Goal: Find specific page/section: Find specific page/section

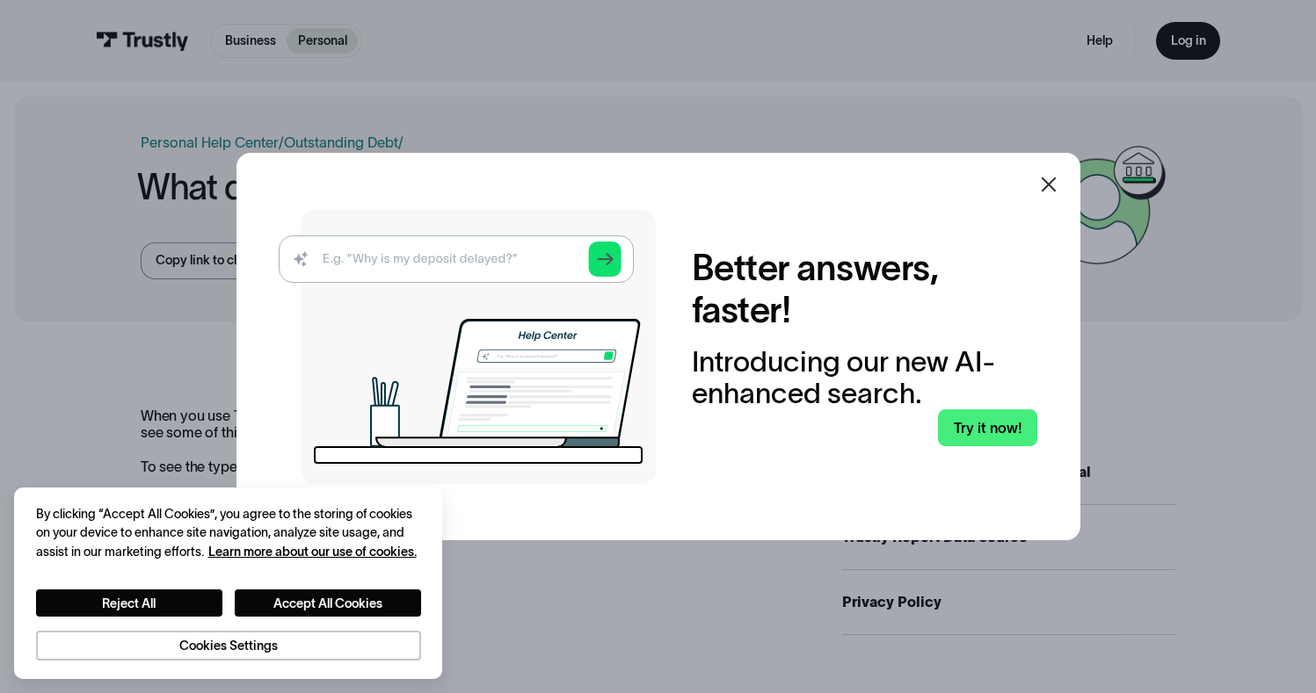
click at [1050, 184] on icon at bounding box center [1048, 184] width 21 height 21
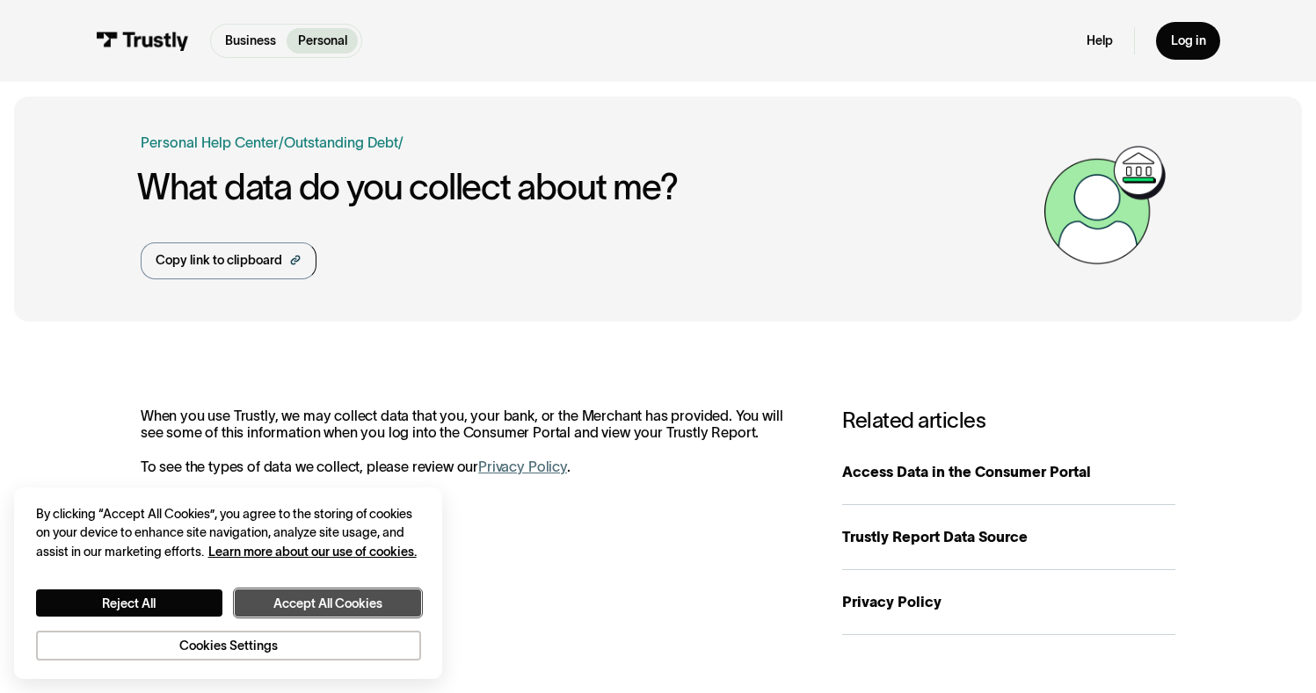
click at [309, 599] on button "Accept All Cookies" at bounding box center [328, 603] width 186 height 26
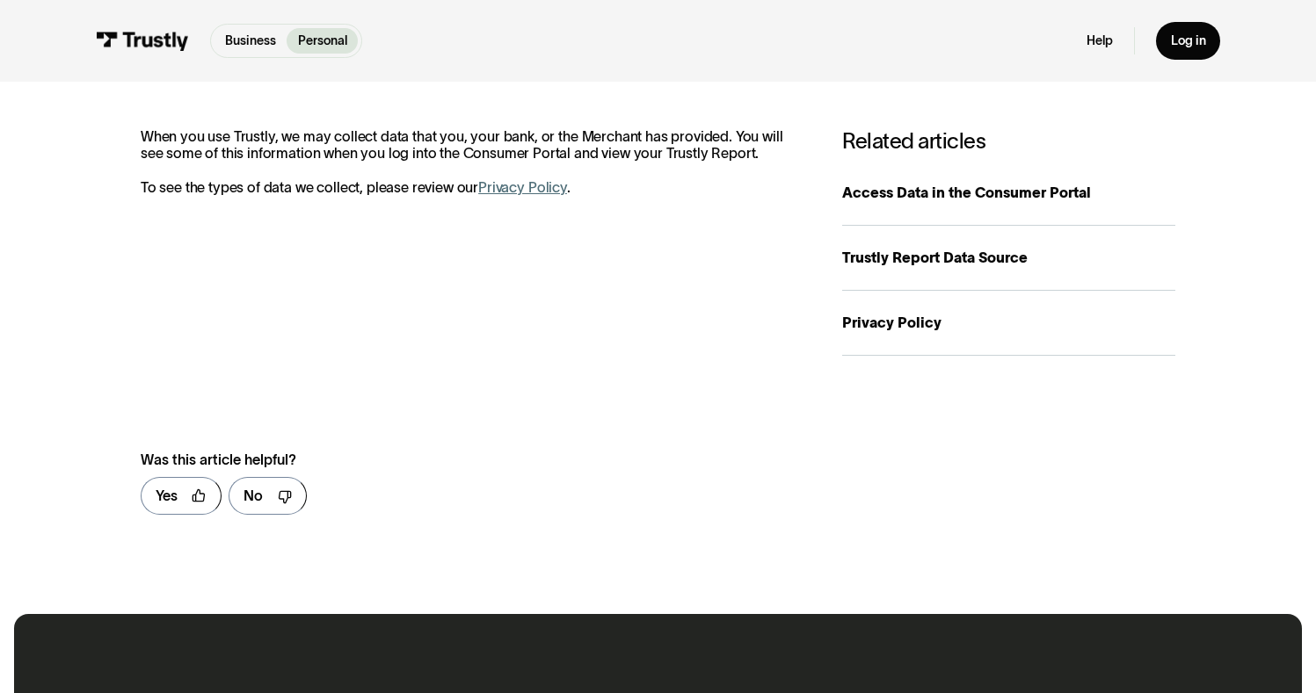
scroll to position [159, 0]
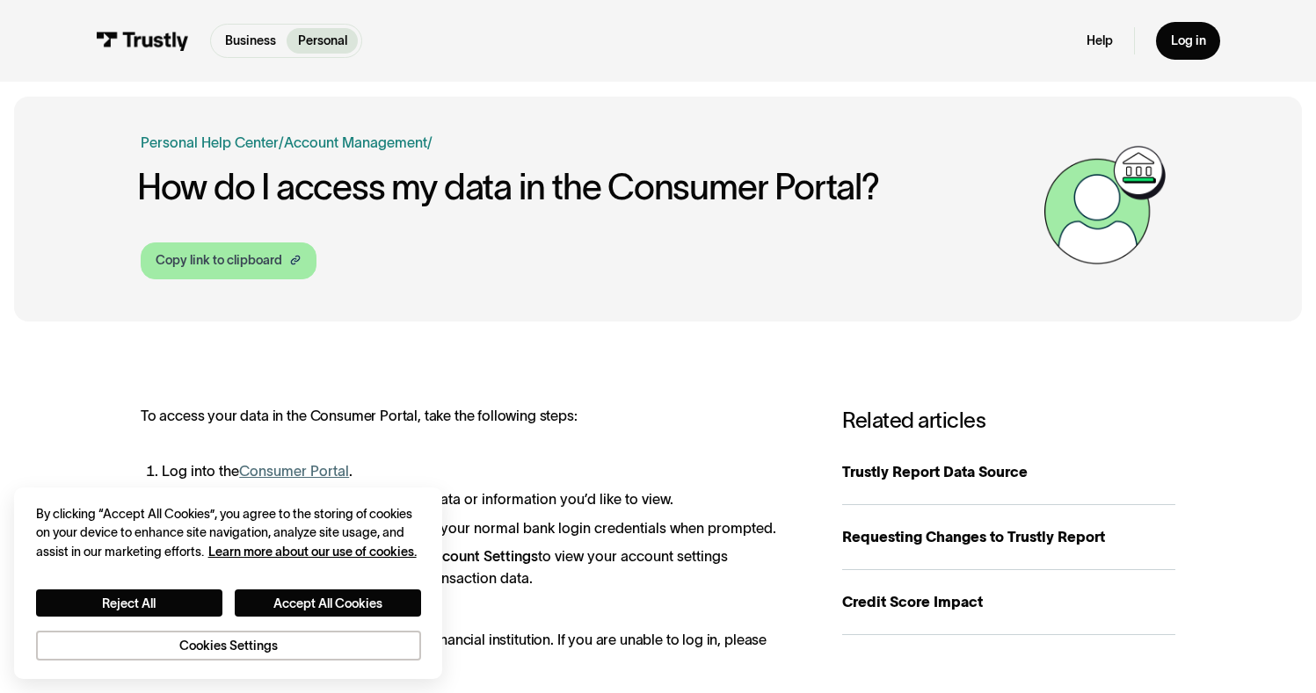
click at [239, 270] on div "Copy link to clipboard" at bounding box center [219, 260] width 127 height 18
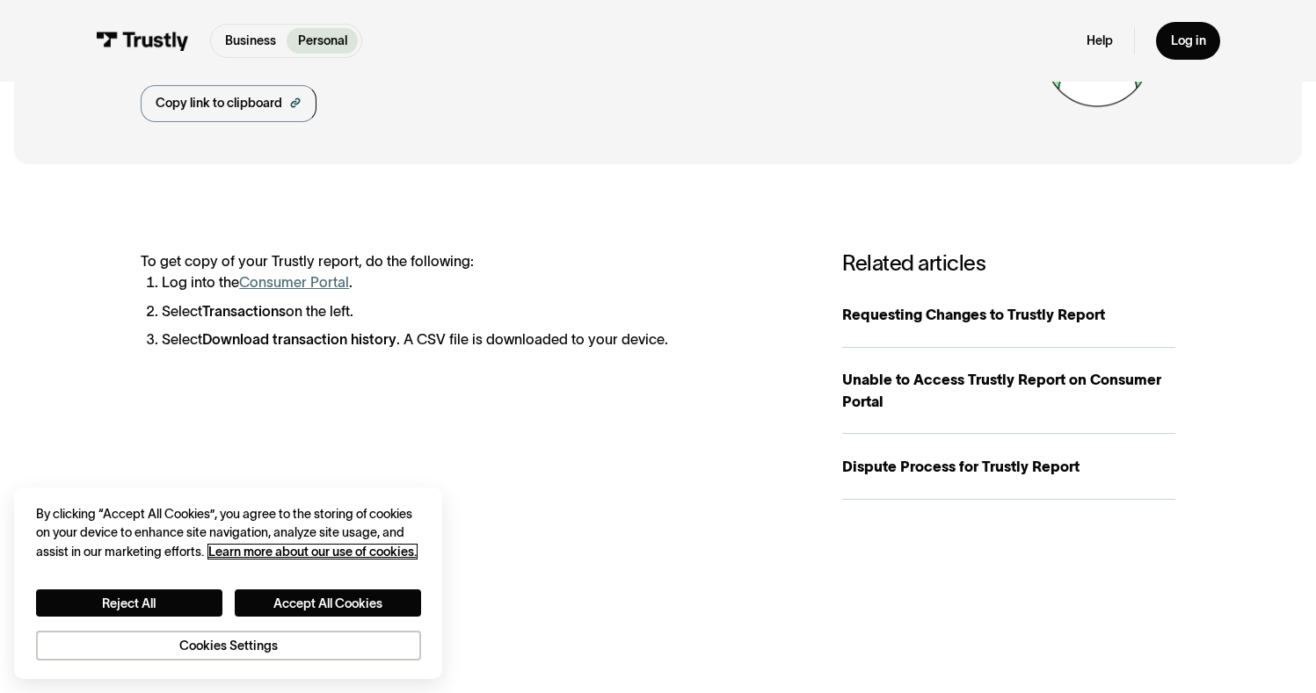
scroll to position [221, 0]
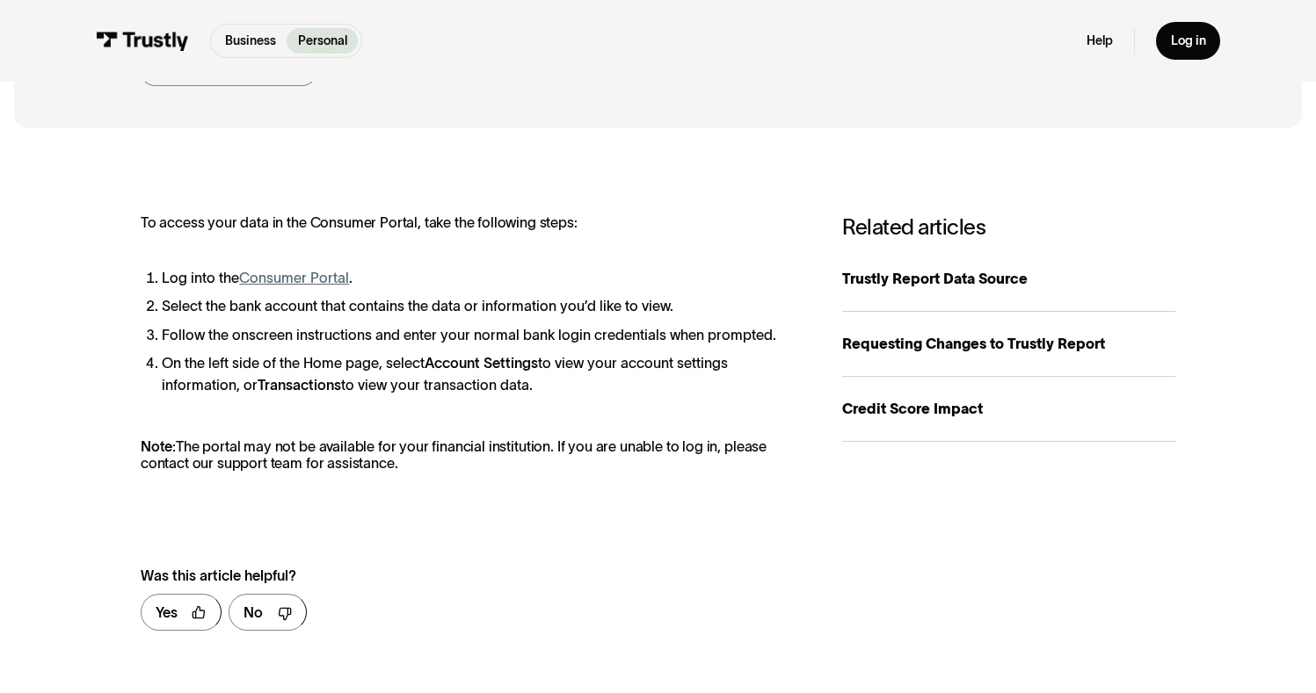
scroll to position [224, 0]
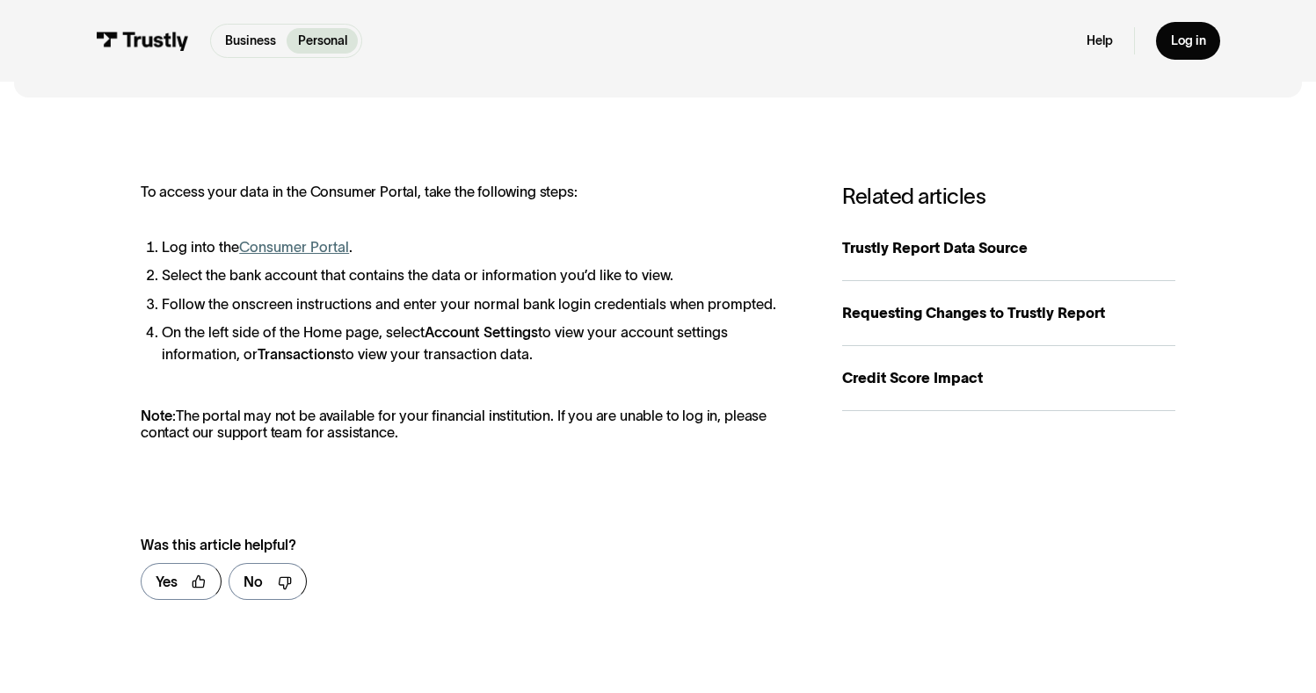
click at [287, 250] on link "Consumer Portal" at bounding box center [294, 247] width 110 height 16
